Goal: Information Seeking & Learning: Learn about a topic

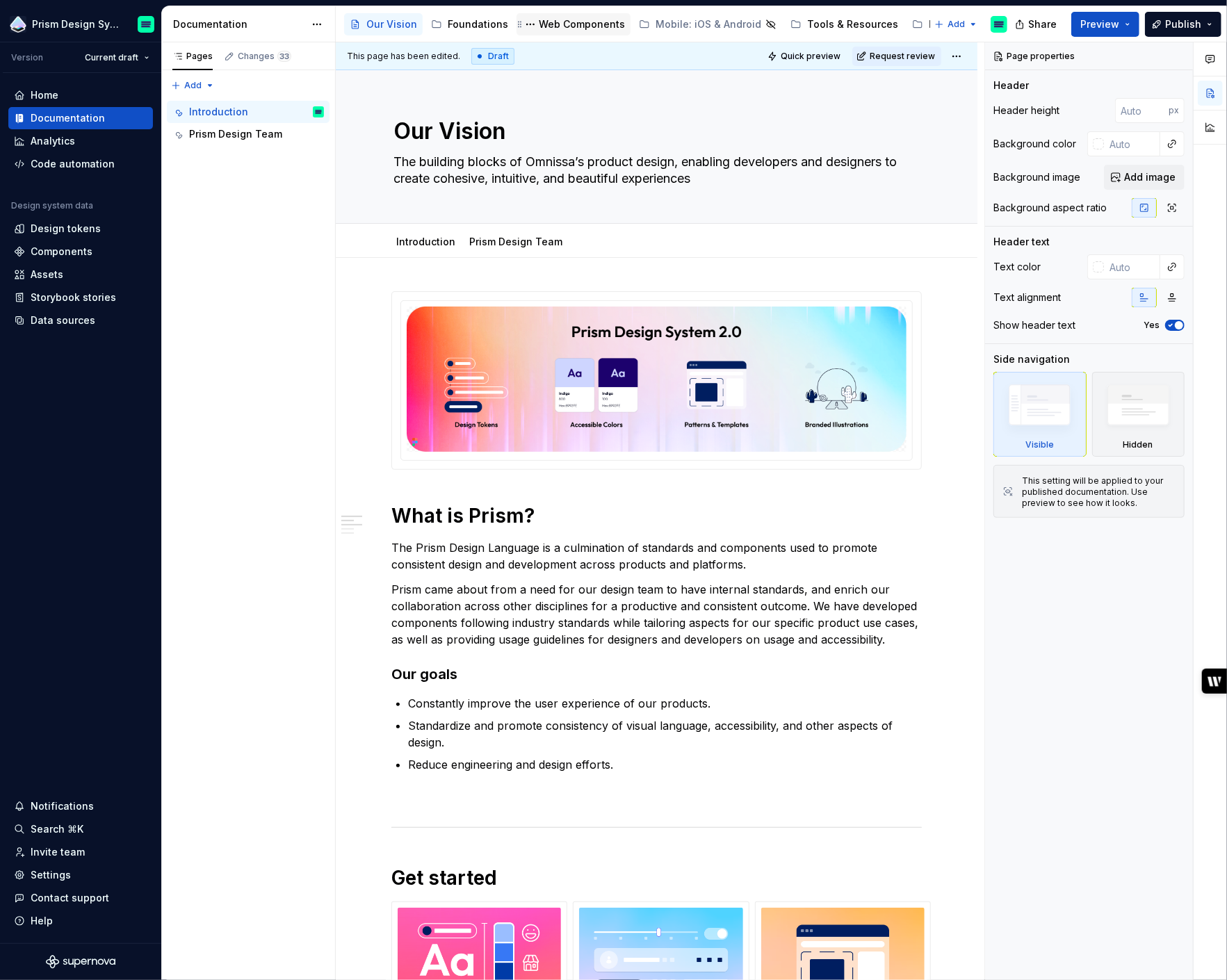
click at [575, 27] on div "Web Components" at bounding box center [581, 24] width 86 height 14
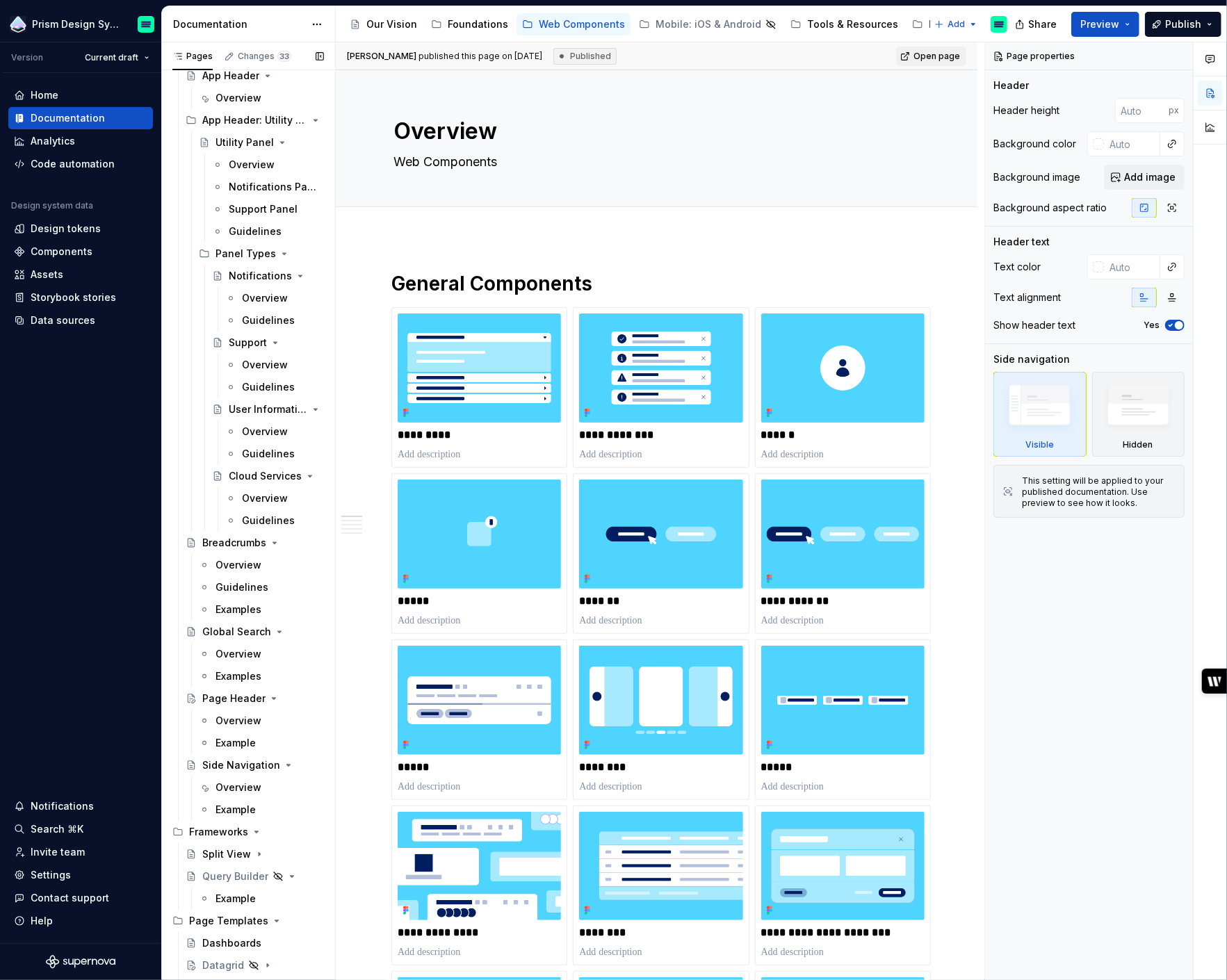
scroll to position [3010, 0]
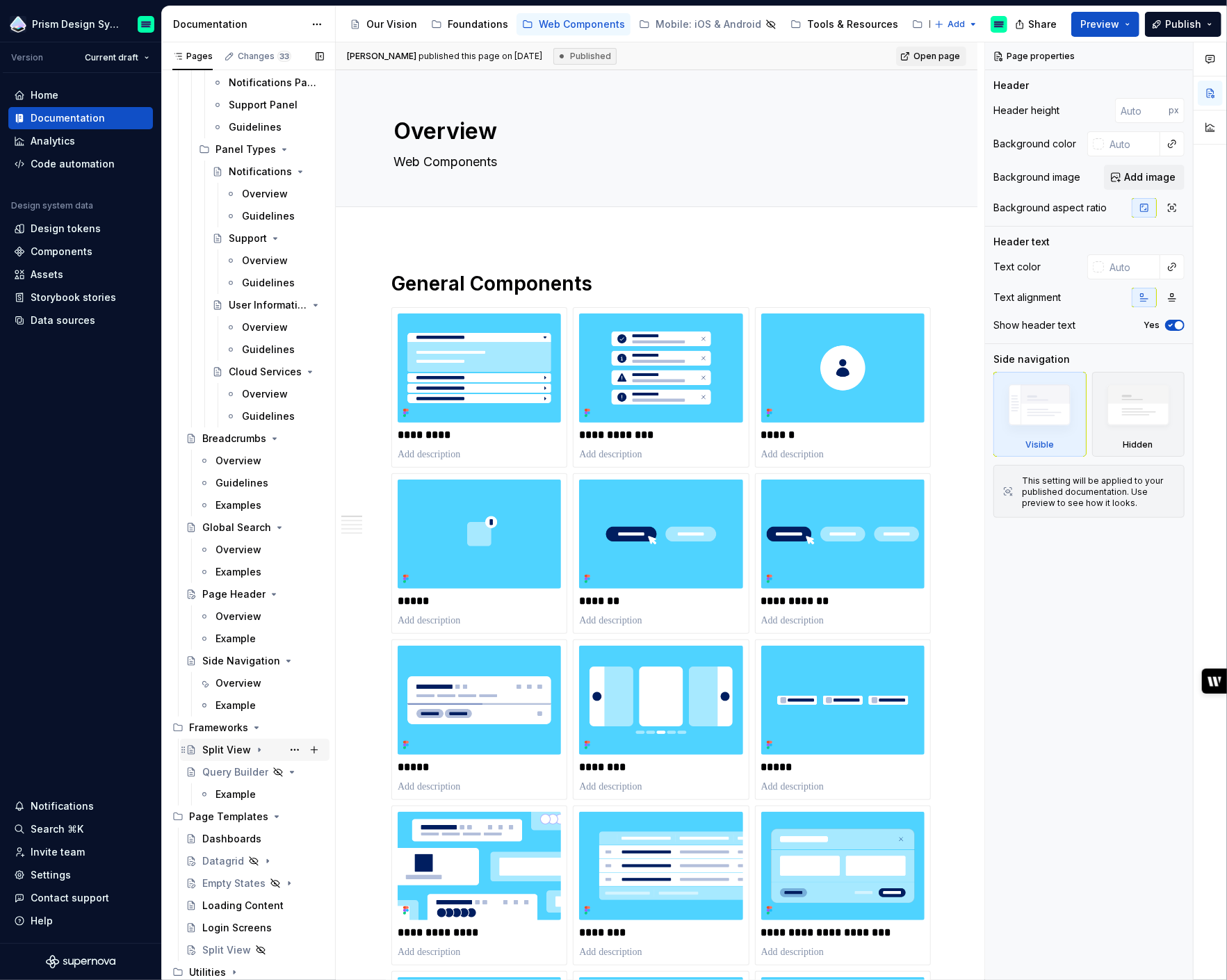
click at [226, 751] on div "Split View" at bounding box center [227, 749] width 49 height 14
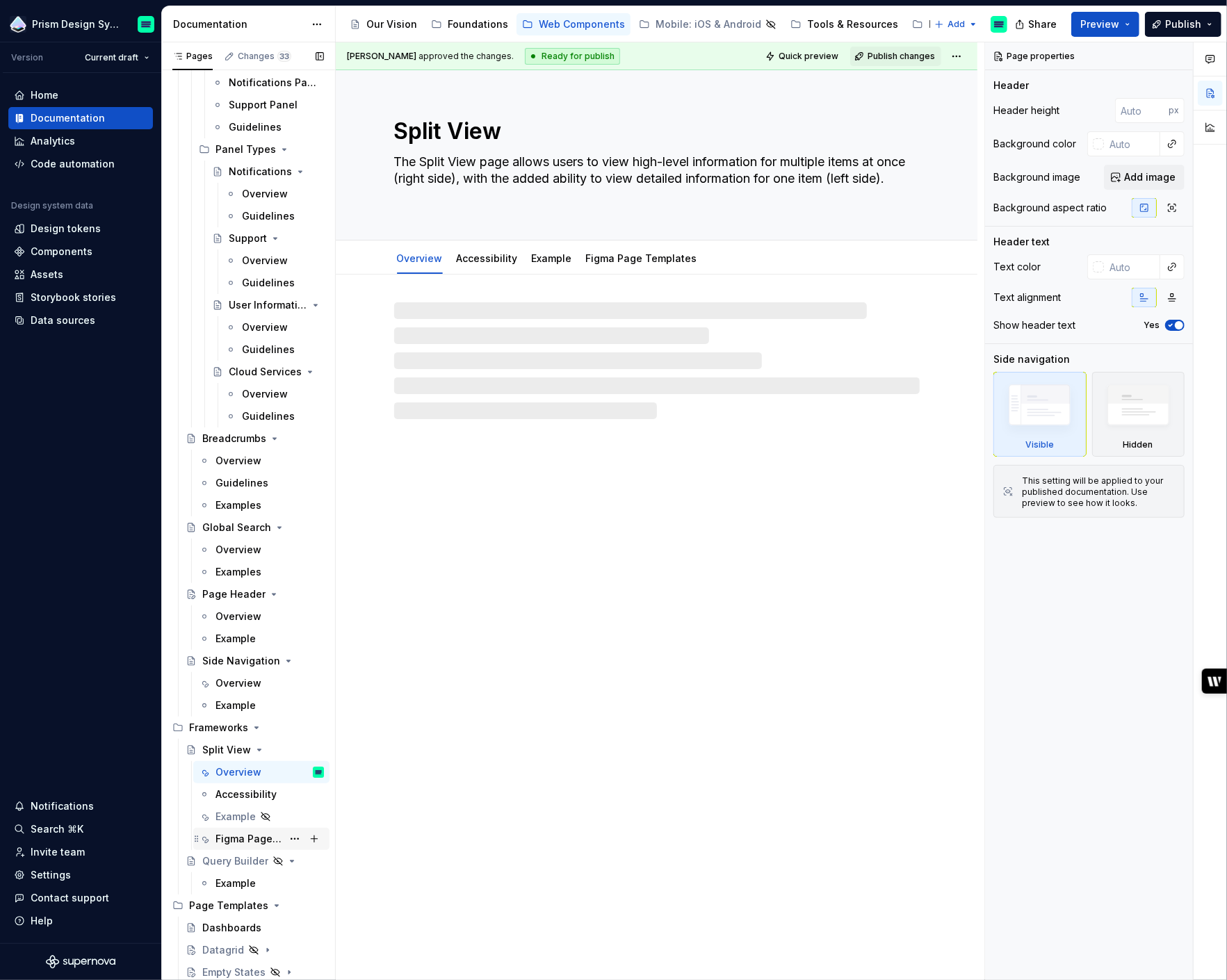
click at [238, 838] on div "Figma Page Templates" at bounding box center [249, 838] width 67 height 14
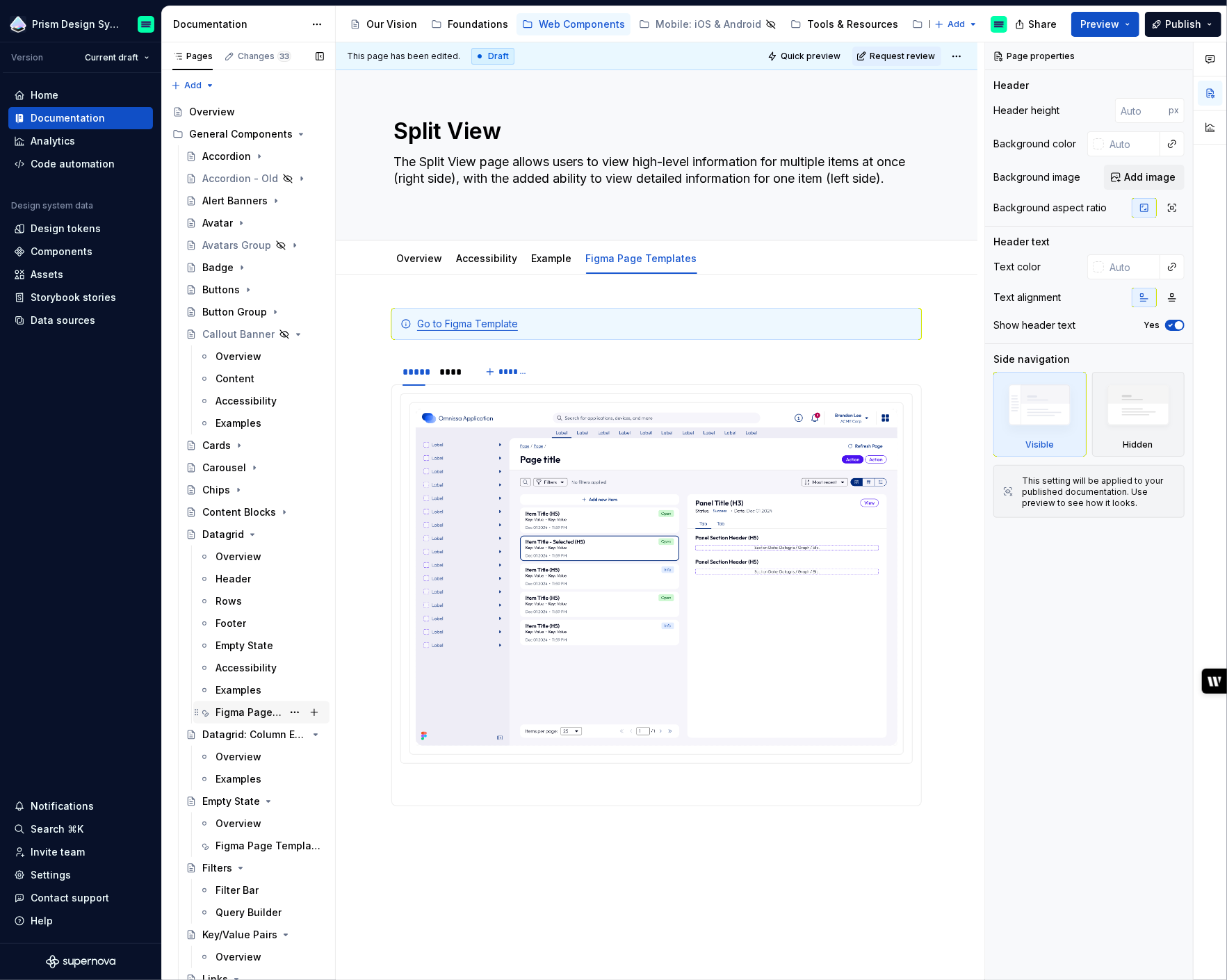
click at [245, 709] on div "Figma Page Templates" at bounding box center [249, 712] width 67 height 14
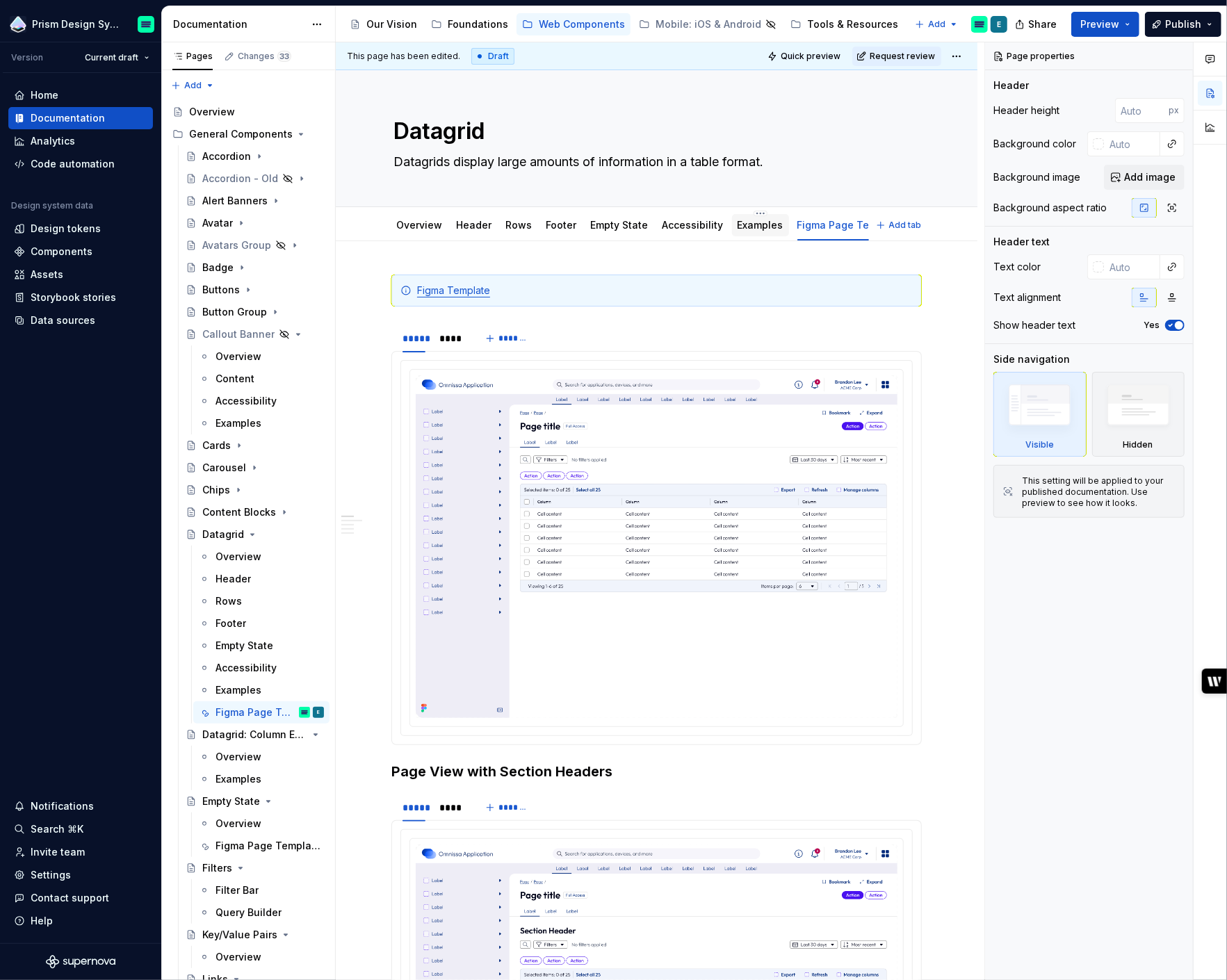
click at [745, 224] on link "Examples" at bounding box center [760, 224] width 46 height 12
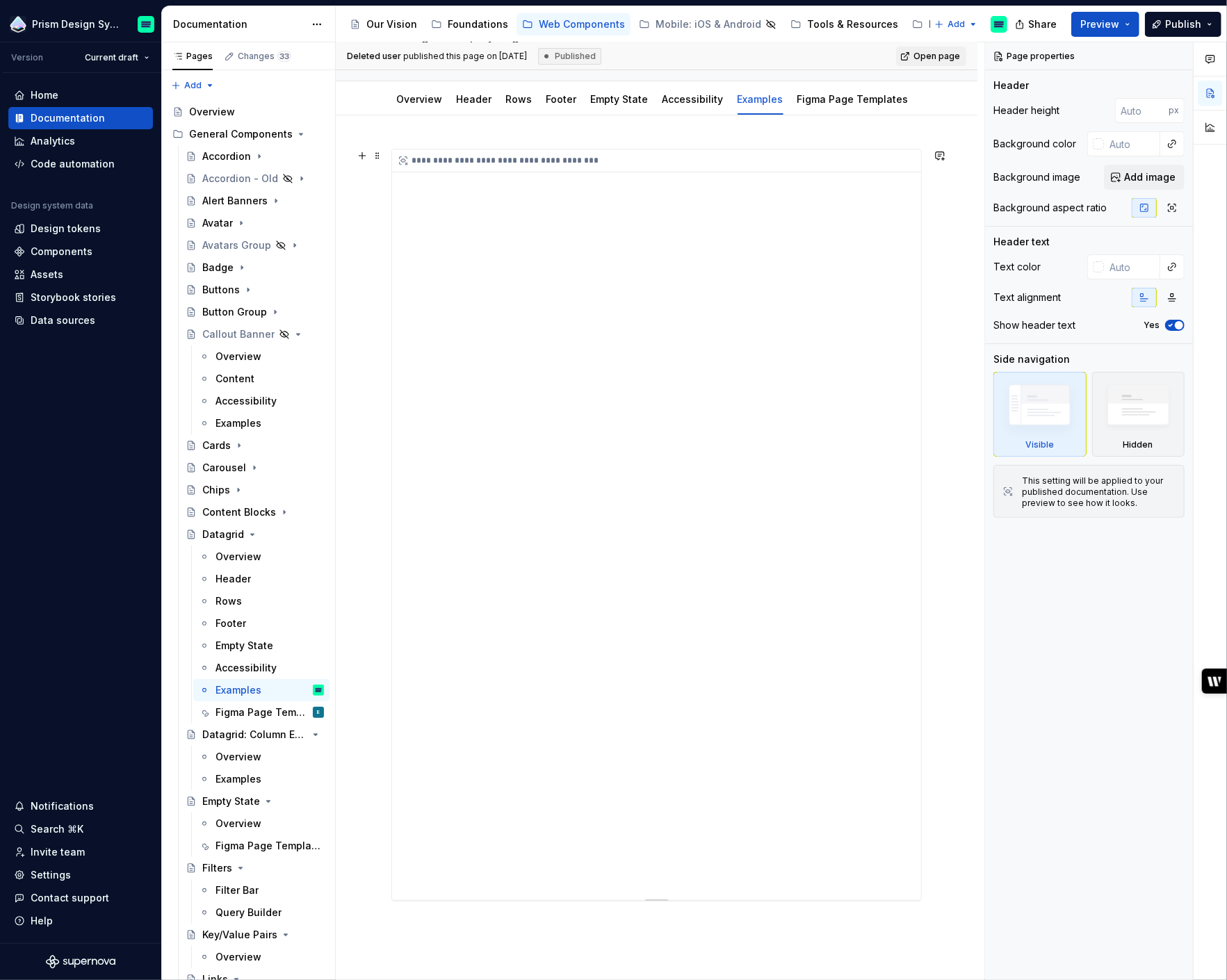
scroll to position [356, 0]
type textarea "*"
